Goal: Information Seeking & Learning: Compare options

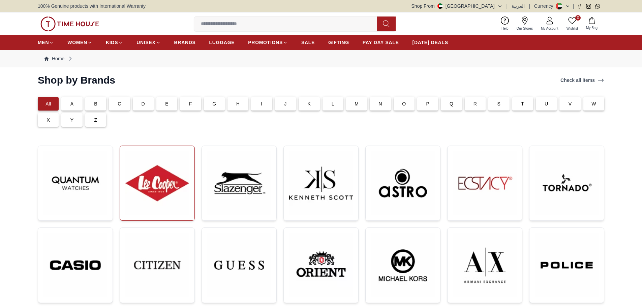
click at [165, 181] on img at bounding box center [157, 183] width 64 height 64
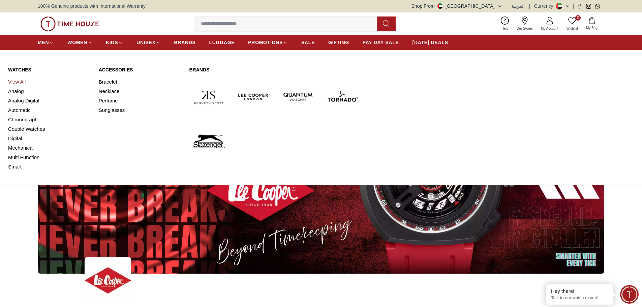
click at [15, 84] on link "View All" at bounding box center [49, 81] width 83 height 9
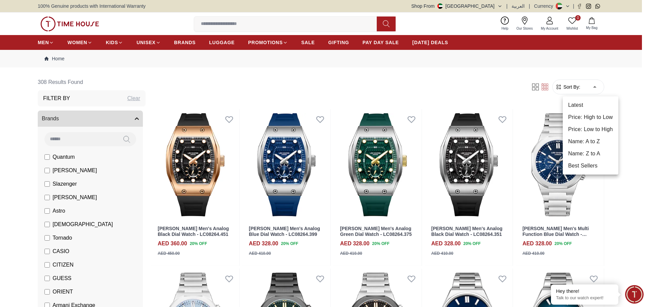
click at [593, 118] on li "Price: High to Low" at bounding box center [590, 117] width 56 height 12
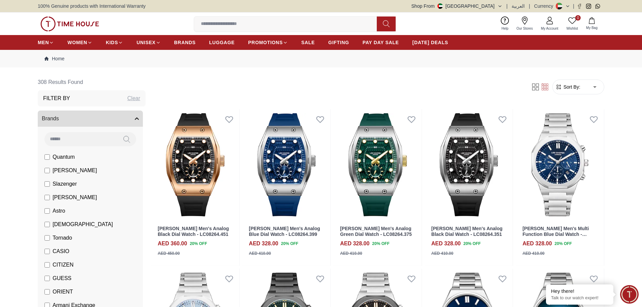
type input "*"
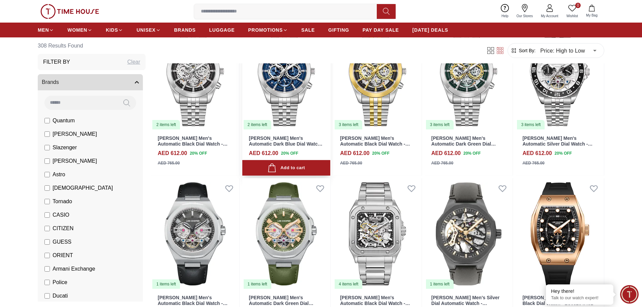
scroll to position [236, 0]
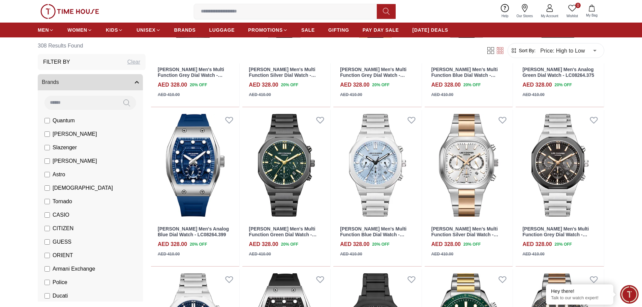
scroll to position [808, 0]
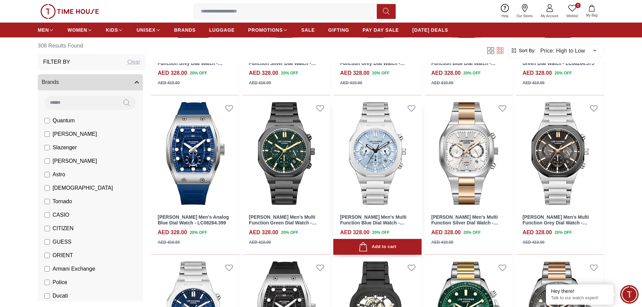
click at [375, 152] on img at bounding box center [377, 153] width 88 height 111
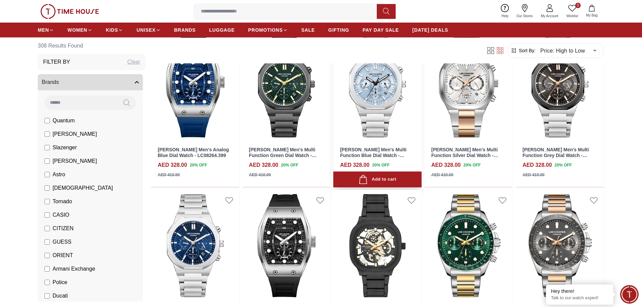
scroll to position [977, 0]
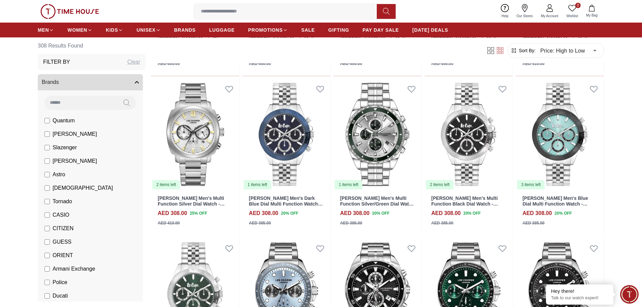
scroll to position [1684, 0]
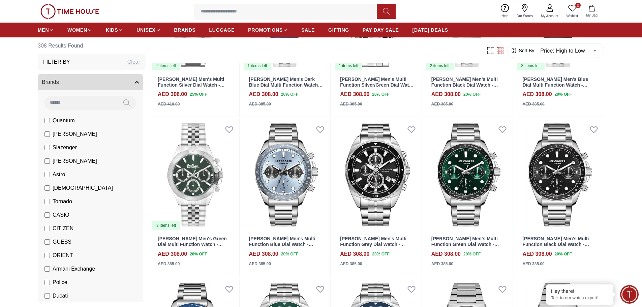
scroll to position [1886, 0]
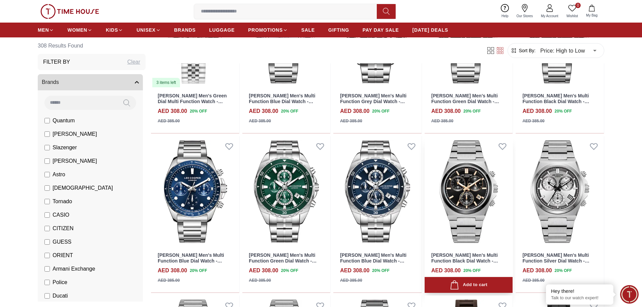
click at [478, 188] on img at bounding box center [468, 191] width 88 height 111
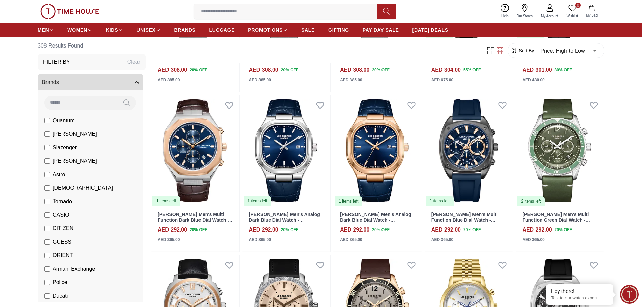
scroll to position [2257, 0]
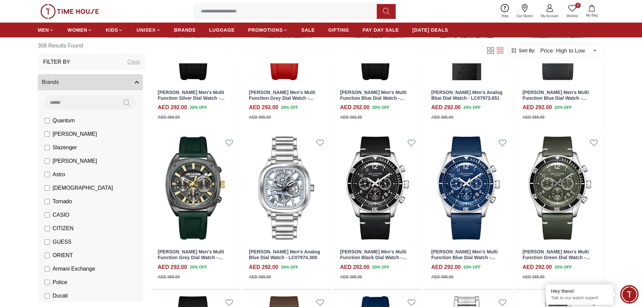
scroll to position [2694, 0]
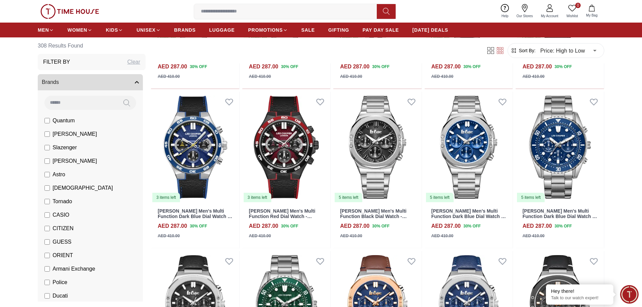
scroll to position [3536, 0]
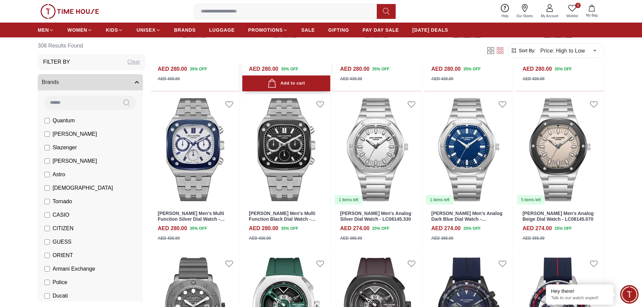
scroll to position [4210, 0]
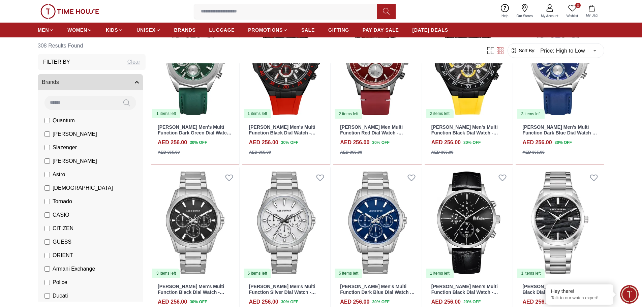
scroll to position [4912, 0]
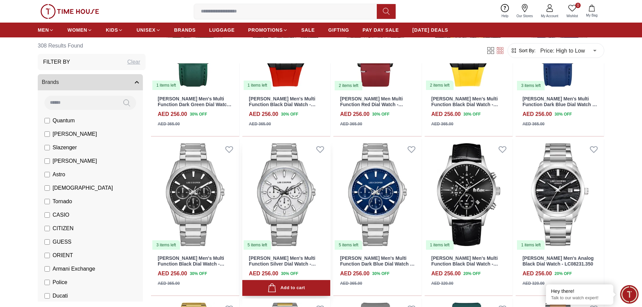
scroll to position [5018, 0]
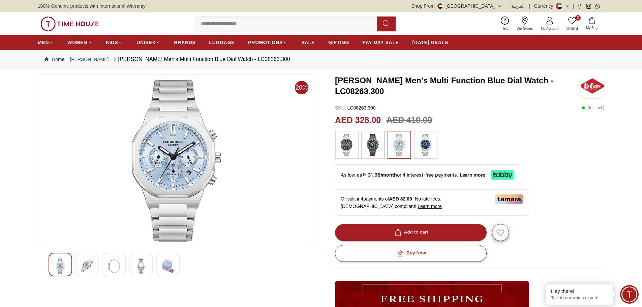
click at [85, 266] on img at bounding box center [87, 265] width 12 height 15
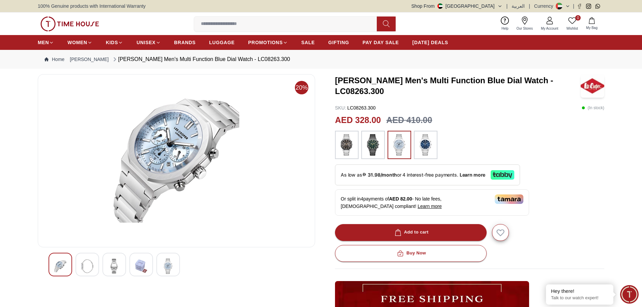
click at [427, 147] on img at bounding box center [425, 145] width 17 height 22
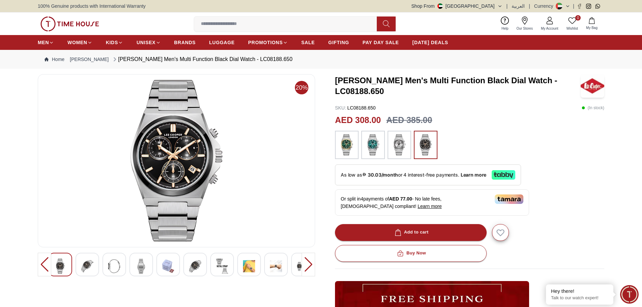
click at [177, 157] on img at bounding box center [176, 161] width 266 height 162
click at [95, 264] on div at bounding box center [87, 265] width 24 height 24
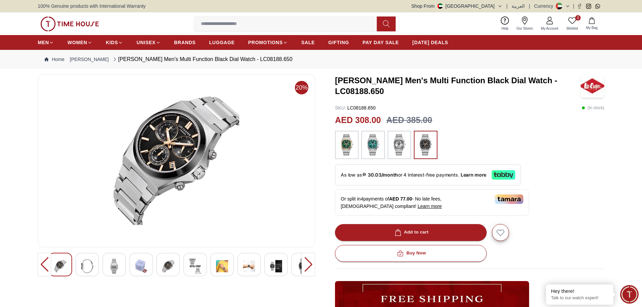
click at [132, 265] on div at bounding box center [141, 265] width 24 height 24
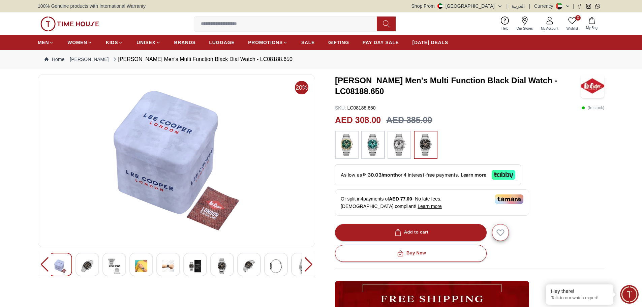
click at [153, 264] on div at bounding box center [176, 265] width 256 height 24
click at [175, 268] on div at bounding box center [168, 265] width 24 height 24
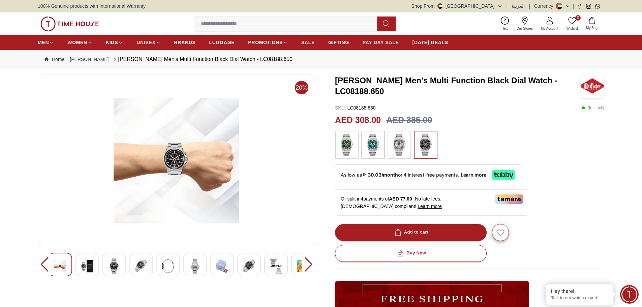
click at [217, 266] on img at bounding box center [222, 265] width 12 height 15
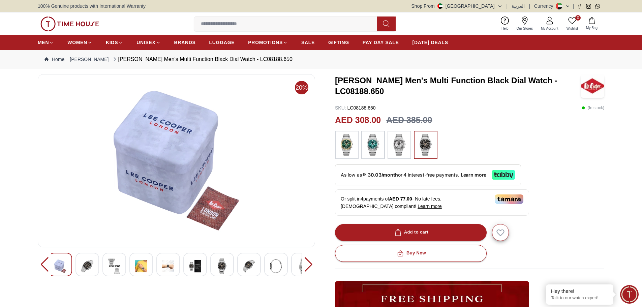
click at [197, 264] on img at bounding box center [195, 265] width 12 height 15
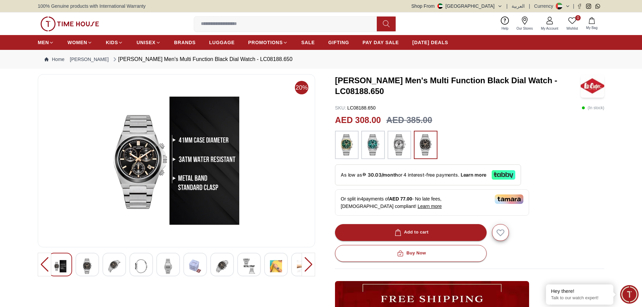
click at [234, 269] on div at bounding box center [176, 265] width 256 height 24
click at [222, 266] on img at bounding box center [222, 265] width 12 height 15
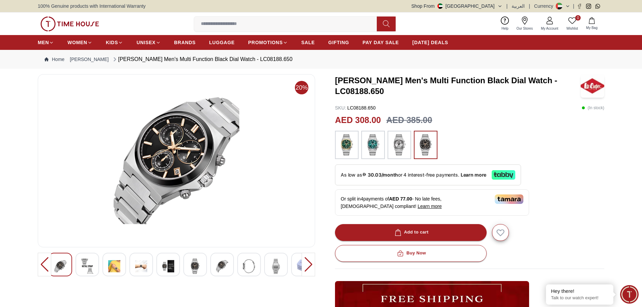
click at [399, 144] on img at bounding box center [399, 145] width 17 height 22
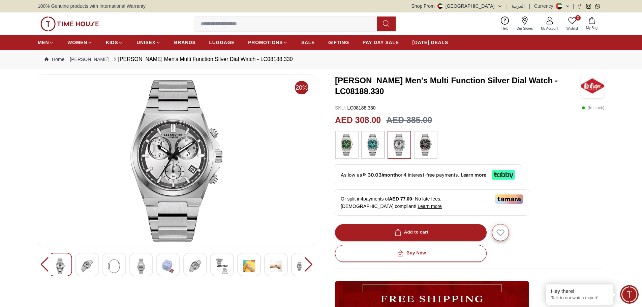
click at [431, 147] on img at bounding box center [425, 145] width 17 height 22
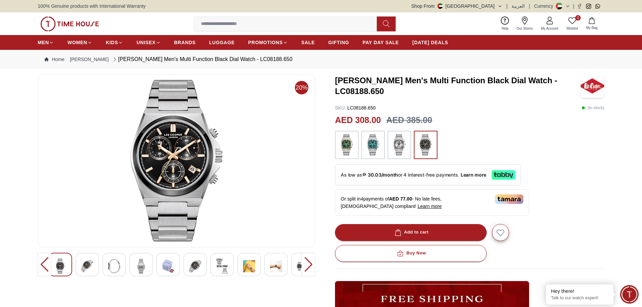
click at [373, 144] on img at bounding box center [372, 145] width 17 height 22
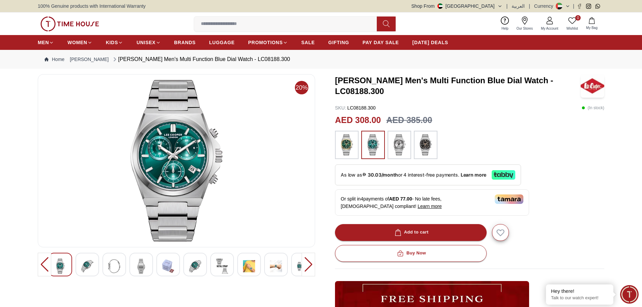
click at [419, 149] on img at bounding box center [425, 145] width 17 height 22
